Goal: Information Seeking & Learning: Check status

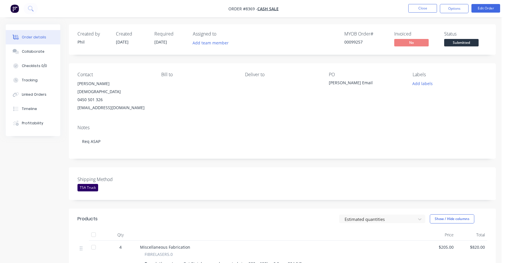
scroll to position [127, 0]
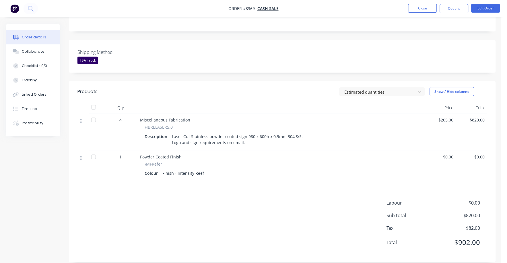
click at [421, 2] on nav "Order #8369 - Cash Sale Close Options Edit Order" at bounding box center [253, 8] width 507 height 17
click at [420, 10] on button "Close" at bounding box center [422, 8] width 29 height 9
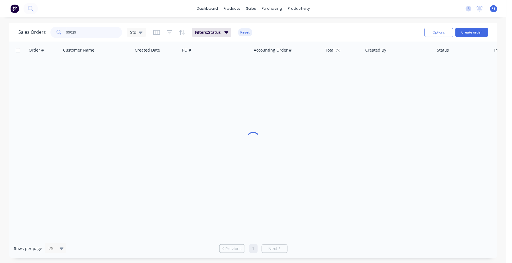
drag, startPoint x: 110, startPoint y: 36, endPoint x: 29, endPoint y: 30, distance: 80.5
click at [29, 30] on div "Sales Orders 99029 Std" at bounding box center [82, 32] width 128 height 11
type input "99131"
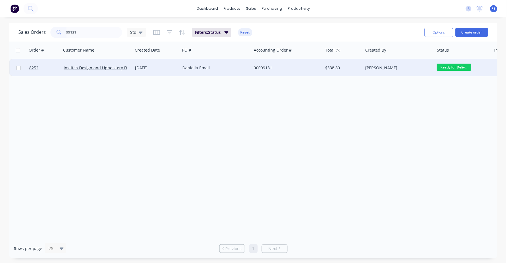
click at [264, 64] on div "00099131" at bounding box center [287, 67] width 71 height 17
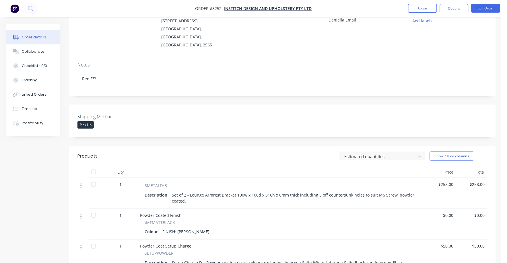
scroll to position [36, 0]
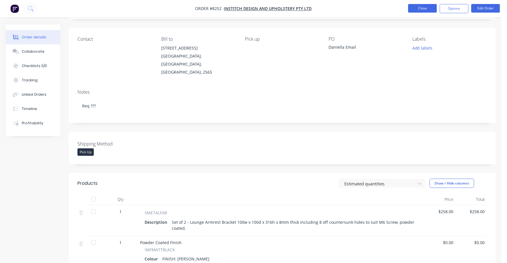
click at [417, 7] on button "Close" at bounding box center [422, 8] width 29 height 9
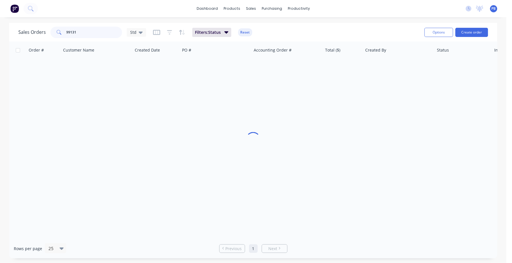
drag, startPoint x: 89, startPoint y: 33, endPoint x: 6, endPoint y: 25, distance: 83.9
click at [6, 25] on div "Sales Orders 99131 Std Filters: Status Reset Options Create order Order # Custo…" at bounding box center [253, 141] width 507 height 236
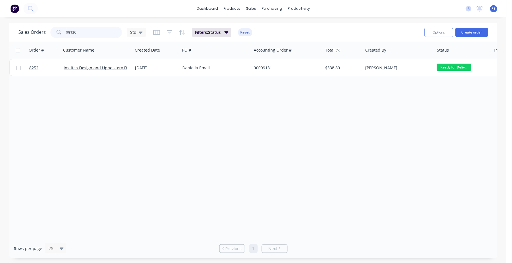
type input "98126"
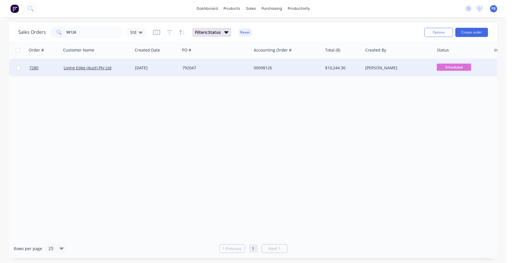
click at [184, 68] on div "792047" at bounding box center [214, 68] width 64 height 6
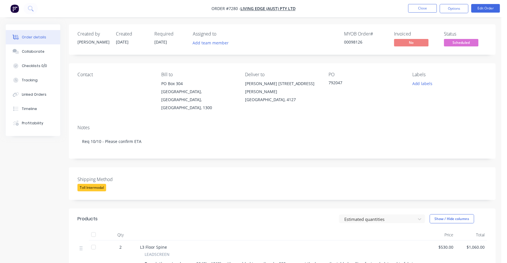
click at [466, 45] on span "Scheduled" at bounding box center [461, 42] width 34 height 7
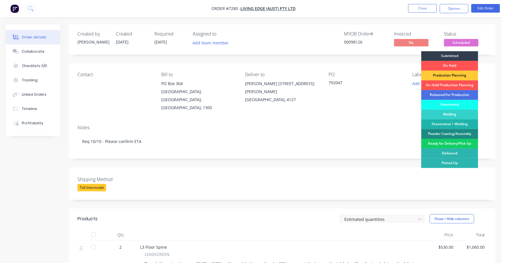
click at [451, 143] on div "Ready for Delivery/Pick Up" at bounding box center [450, 144] width 57 height 10
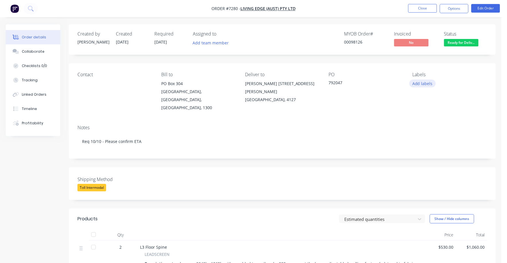
click at [425, 82] on button "Add labels" at bounding box center [422, 84] width 26 height 8
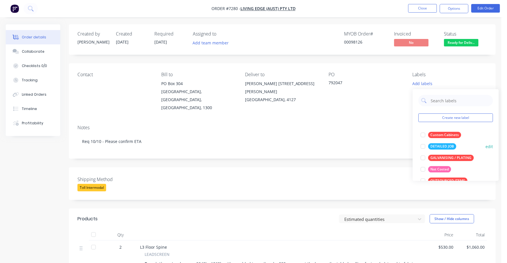
click at [443, 145] on div "DETAILED JOB" at bounding box center [442, 146] width 28 height 6
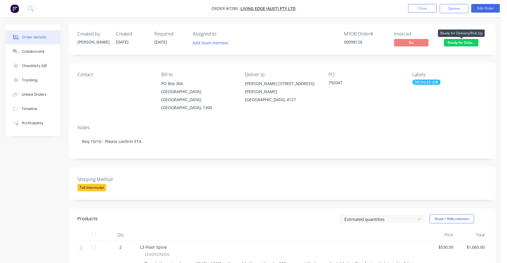
click at [464, 42] on span "Ready for Deliv..." at bounding box center [461, 42] width 34 height 7
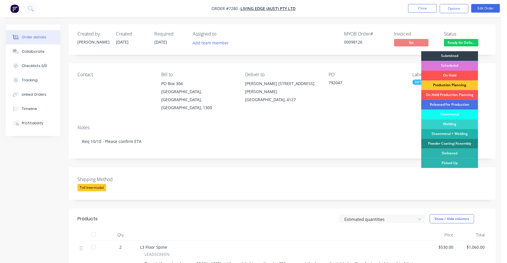
click at [459, 86] on div "Production Planning" at bounding box center [450, 86] width 57 height 10
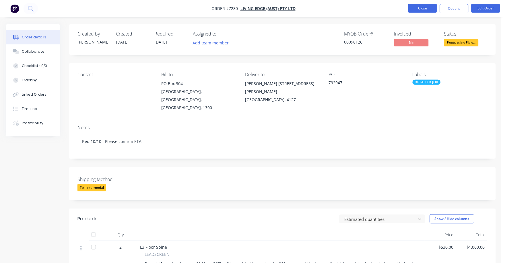
click at [418, 5] on button "Close" at bounding box center [422, 8] width 29 height 9
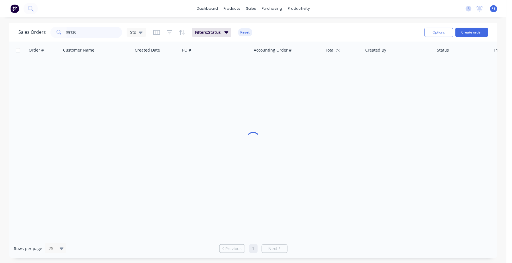
drag, startPoint x: 89, startPoint y: 31, endPoint x: 51, endPoint y: 28, distance: 37.4
click at [55, 28] on div "98126" at bounding box center [87, 32] width 72 height 11
type input "8259"
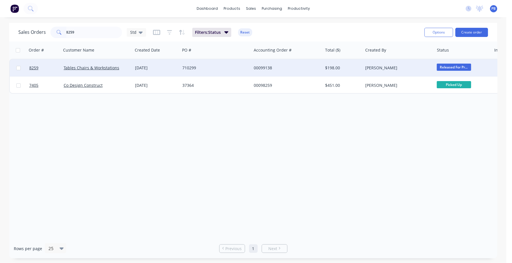
click at [264, 67] on div "00099138" at bounding box center [286, 68] width 64 height 6
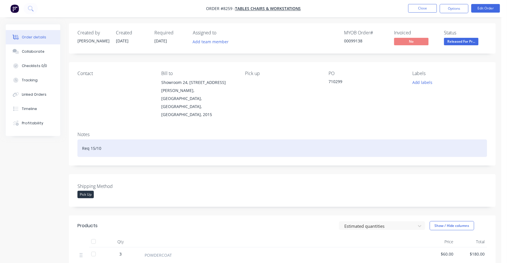
scroll to position [36, 0]
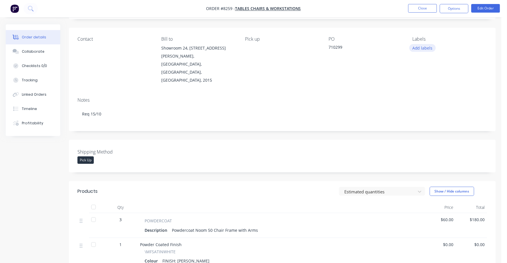
click at [425, 48] on button "Add labels" at bounding box center [422, 48] width 26 height 8
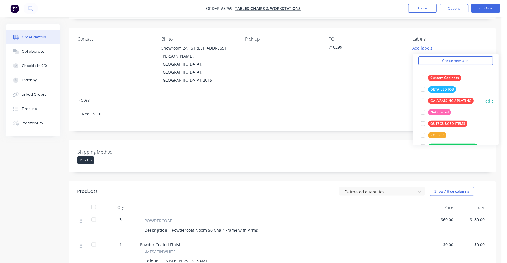
scroll to position [71, 0]
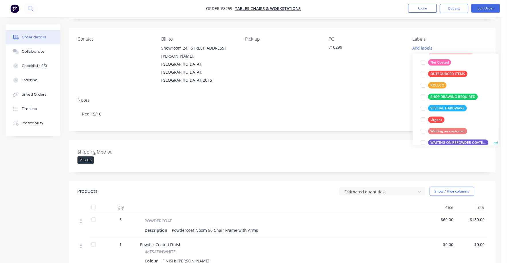
click at [456, 142] on div "WAITING ON REPOWDER COATED PRODUCT TO ARRIVE" at bounding box center [458, 143] width 60 height 6
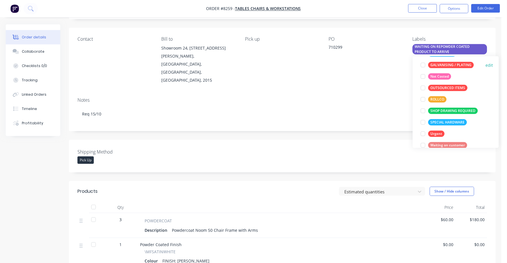
scroll to position [0, 0]
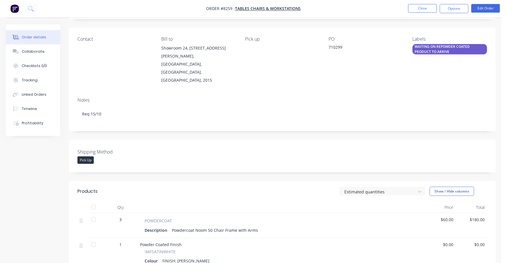
click at [354, 117] on div "Created by [PERSON_NAME] Created [DATE] Required [DATE] Assigned to Add team me…" at bounding box center [282, 185] width 427 height 393
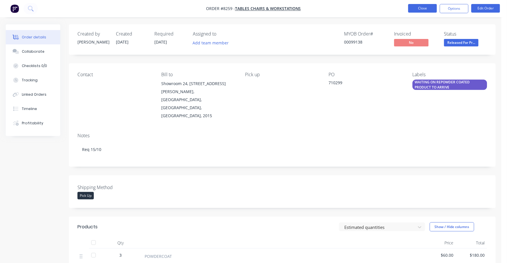
click at [426, 5] on button "Close" at bounding box center [422, 8] width 29 height 9
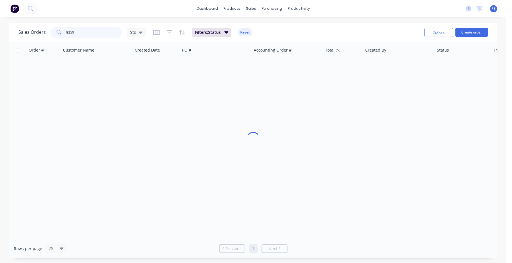
drag, startPoint x: 94, startPoint y: 27, endPoint x: 37, endPoint y: 26, distance: 56.8
click at [37, 27] on div "Sales Orders [STREET_ADDRESS]" at bounding box center [82, 32] width 128 height 11
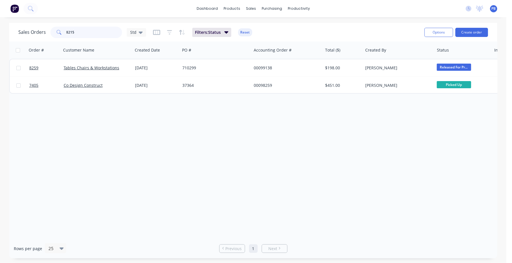
type input "8215"
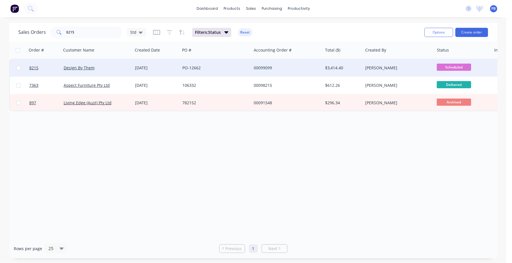
click at [261, 66] on div "00099099" at bounding box center [286, 68] width 64 height 6
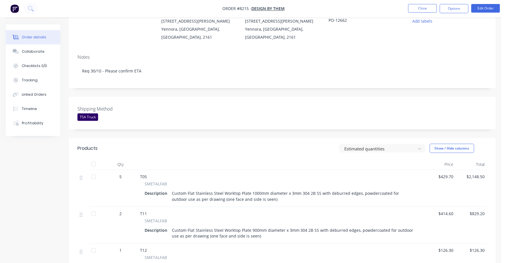
scroll to position [71, 0]
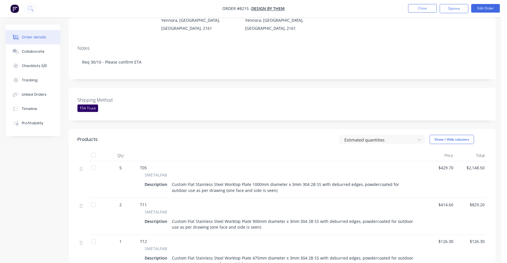
click at [263, 190] on div "Custom Flat Stainless Steel Worktop Plate 1000mm diameter x 3mm 304 2B SS with …" at bounding box center [294, 187] width 248 height 14
click at [262, 191] on div "Custom Flat Stainless Steel Worktop Plate 1000mm diameter x 3mm 304 2B SS with …" at bounding box center [294, 187] width 248 height 14
click at [260, 191] on div "Custom Flat Stainless Steel Worktop Plate 1000mm diameter x 3mm 304 2B SS with …" at bounding box center [294, 187] width 248 height 14
drag, startPoint x: 261, startPoint y: 191, endPoint x: 269, endPoint y: 189, distance: 7.3
click at [265, 191] on div "Custom Flat Stainless Steel Worktop Plate 1000mm diameter x 3mm 304 2B SS with …" at bounding box center [294, 187] width 248 height 14
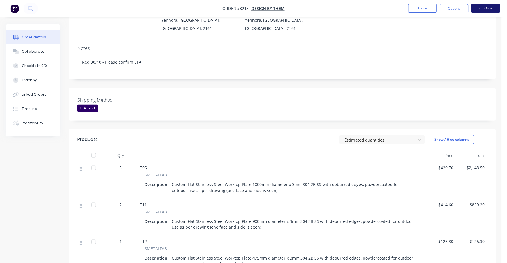
click at [484, 10] on button "Edit Order" at bounding box center [485, 8] width 29 height 9
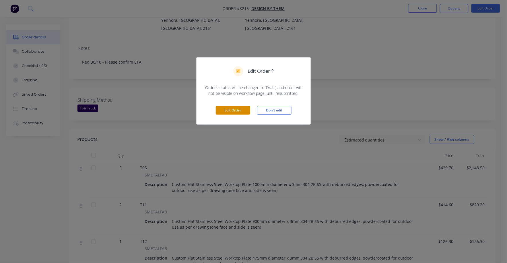
click at [234, 111] on button "Edit Order" at bounding box center [233, 110] width 34 height 9
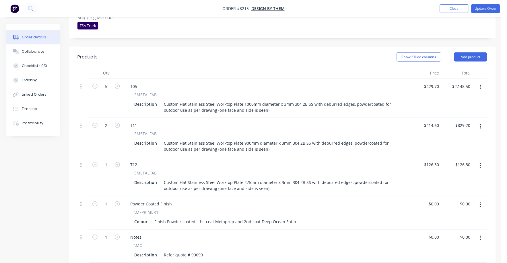
scroll to position [143, 0]
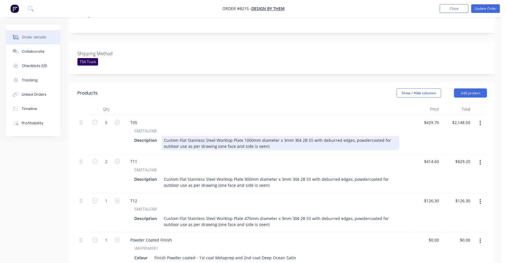
click at [268, 136] on div "Custom Flat Stainless Steel Worktop Plate 1000mm diameter x 3mm 304 2B SS with …" at bounding box center [281, 143] width 238 height 14
drag, startPoint x: 267, startPoint y: 122, endPoint x: 281, endPoint y: 121, distance: 14.4
click at [267, 136] on div "Custom Flat Stainless Steel Worktop Plate 1000mm diameter x 3mm 304 2B SS with …" at bounding box center [281, 143] width 238 height 14
click at [315, 136] on div "Custom Flat Stainless Steel Worktop Plate 1000mm diameter x 3mm 304 2B SS with …" at bounding box center [281, 143] width 238 height 14
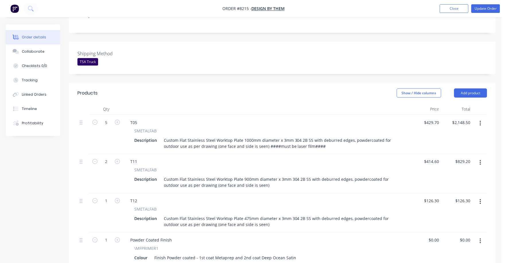
click at [335, 167] on div "SMETALFAB" at bounding box center [266, 170] width 265 height 6
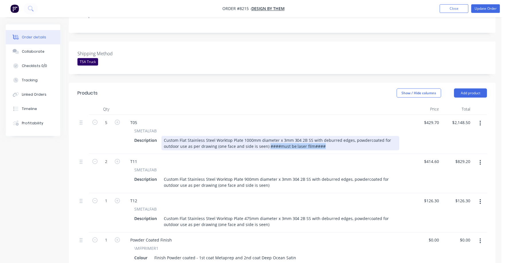
drag, startPoint x: 267, startPoint y: 122, endPoint x: 328, endPoint y: 119, distance: 60.9
click at [328, 136] on div "Custom Flat Stainless Steel Worktop Plate 1000mm diameter x 3mm 304 2B SS with …" at bounding box center [281, 143] width 238 height 14
copy div "####must be laser film####"
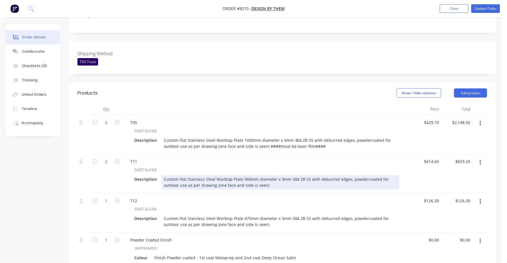
click at [273, 176] on div "Custom Flat Stainless Steel Worktop Plate 900mm diameter x 3mm 304 2B SS with d…" at bounding box center [281, 183] width 238 height 14
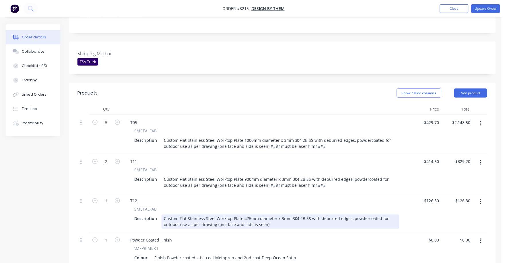
click at [270, 215] on div "Custom Flat Stainless Steel Worktop Plate 475mm diameter x 3mm 304 2B SS with d…" at bounding box center [281, 222] width 238 height 14
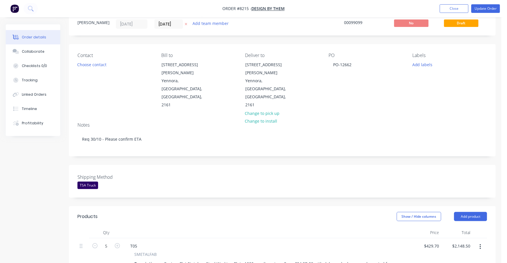
scroll to position [0, 0]
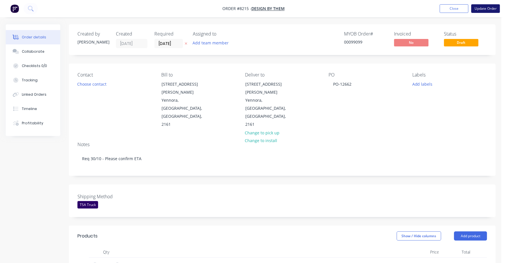
click at [489, 7] on button "Update Order" at bounding box center [485, 8] width 29 height 9
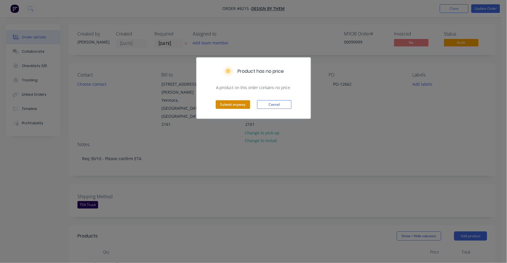
click at [235, 107] on button "Submit anyway" at bounding box center [233, 104] width 34 height 9
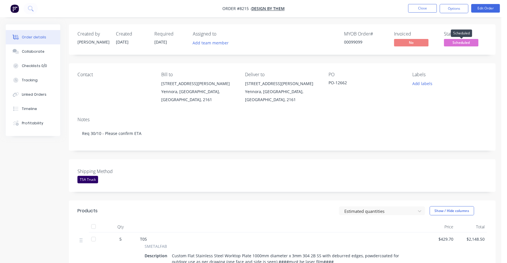
click at [456, 42] on span "Scheduled" at bounding box center [461, 42] width 34 height 7
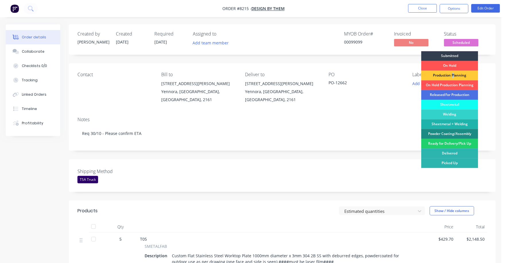
drag, startPoint x: 454, startPoint y: 71, endPoint x: 452, endPoint y: 74, distance: 3.3
click at [452, 75] on div "Production Planning" at bounding box center [450, 76] width 57 height 10
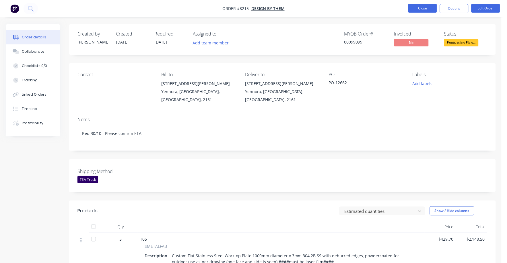
click at [423, 9] on button "Close" at bounding box center [422, 8] width 29 height 9
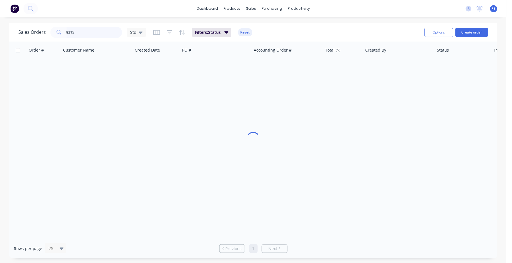
drag, startPoint x: 89, startPoint y: 31, endPoint x: 39, endPoint y: 27, distance: 50.1
click at [39, 27] on div "Sales Orders [STREET_ADDRESS]" at bounding box center [82, 32] width 128 height 11
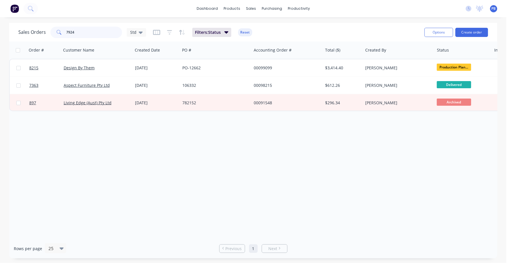
type input "7924"
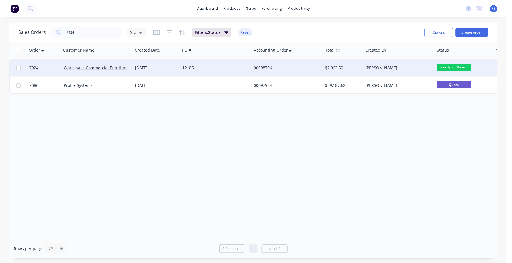
click at [261, 67] on div "00098796" at bounding box center [286, 68] width 64 height 6
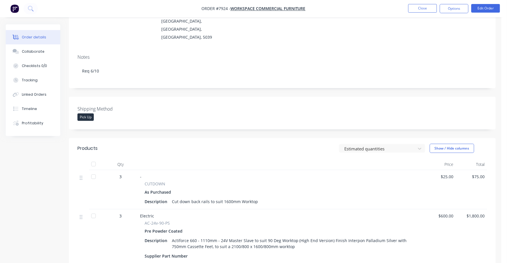
scroll to position [71, 0]
click at [416, 5] on button "Close" at bounding box center [422, 8] width 29 height 9
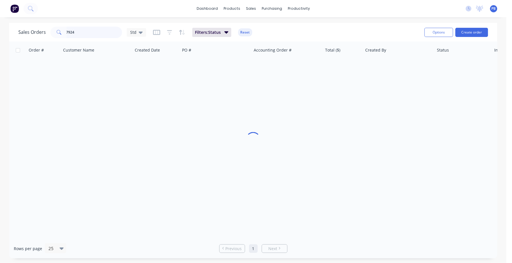
drag, startPoint x: 98, startPoint y: 30, endPoint x: 40, endPoint y: 24, distance: 58.8
click at [40, 24] on div "Sales Orders 7924 Std Filters: Status Reset Options Create order" at bounding box center [253, 32] width 489 height 19
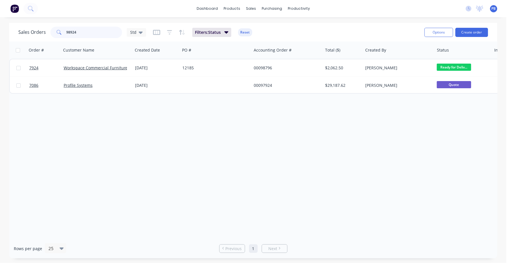
type input "98924"
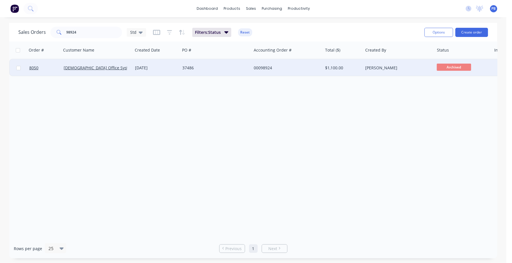
click at [265, 66] on div "00098924" at bounding box center [286, 68] width 64 height 6
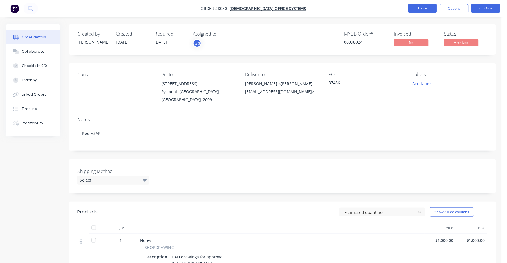
click at [422, 4] on button "Close" at bounding box center [422, 8] width 29 height 9
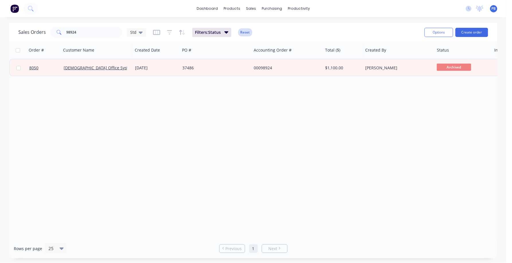
click at [244, 30] on button "Reset" at bounding box center [245, 32] width 14 height 8
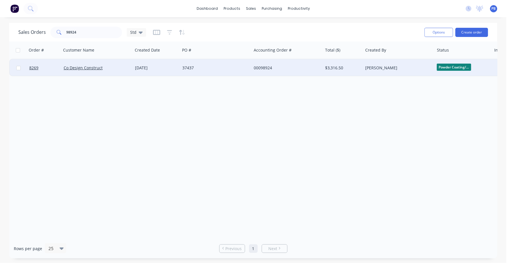
click at [261, 68] on div "00098924" at bounding box center [286, 68] width 64 height 6
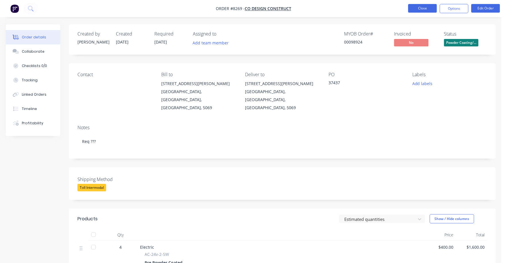
click at [419, 7] on button "Close" at bounding box center [422, 8] width 29 height 9
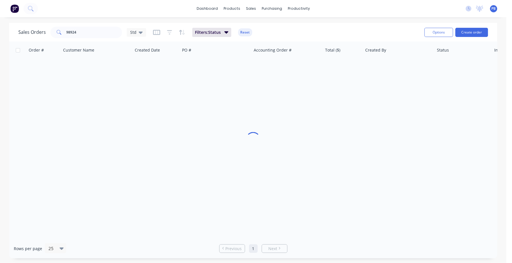
drag, startPoint x: 109, startPoint y: 26, endPoint x: 41, endPoint y: 24, distance: 68.6
click at [40, 24] on div "Sales Orders 98924 Std Filters: Status Reset Options Create order" at bounding box center [253, 32] width 489 height 19
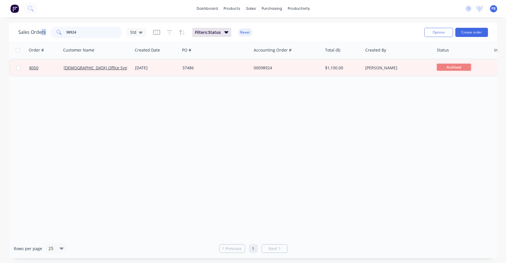
click at [81, 34] on input "98924" at bounding box center [95, 32] width 56 height 11
type input "9"
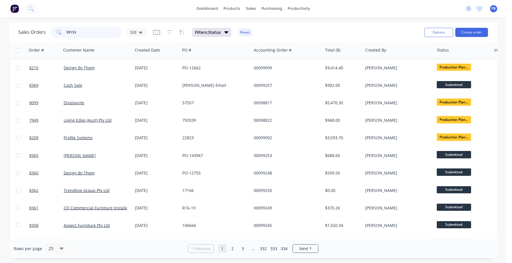
type input "99153"
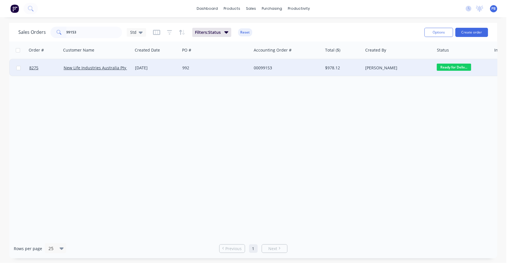
click at [262, 68] on div "00099153" at bounding box center [286, 68] width 64 height 6
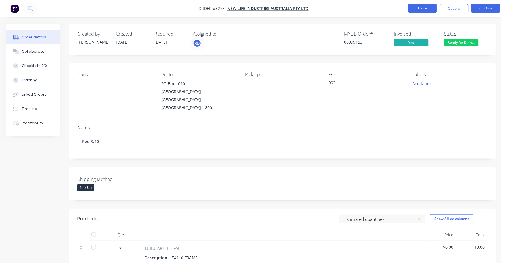
click at [413, 7] on button "Close" at bounding box center [422, 8] width 29 height 9
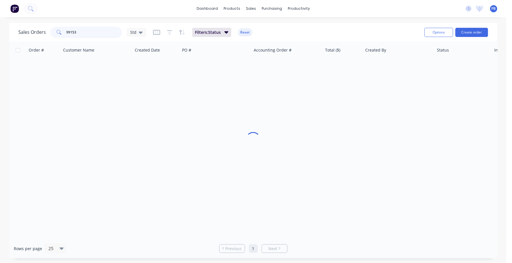
drag, startPoint x: 87, startPoint y: 31, endPoint x: 45, endPoint y: 29, distance: 42.0
click at [45, 29] on div "Sales Orders 99153 Std" at bounding box center [82, 32] width 128 height 11
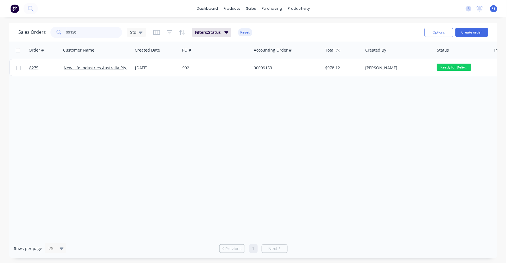
type input "99150"
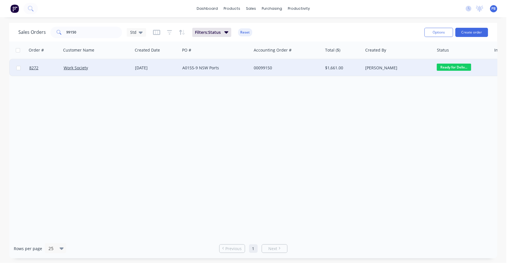
click at [261, 69] on div "00099150" at bounding box center [286, 68] width 64 height 6
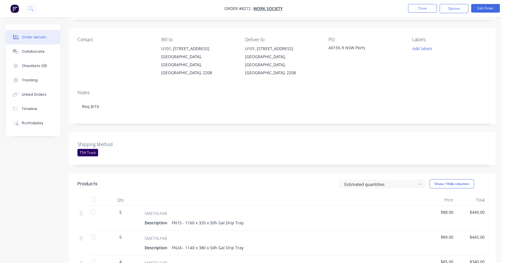
scroll to position [36, 0]
